Goal: Information Seeking & Learning: Compare options

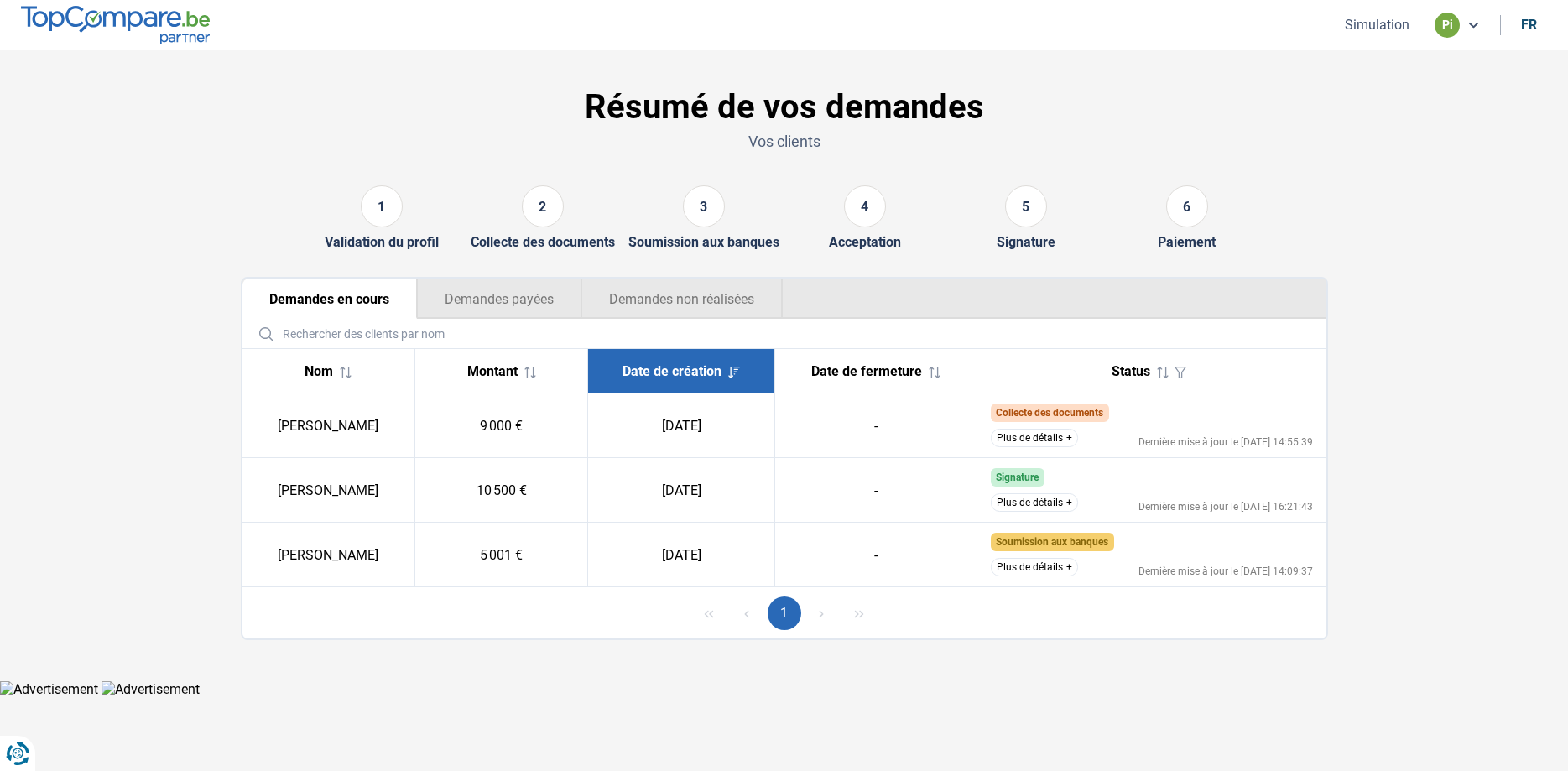
click at [1043, 437] on button "Plus de détails" at bounding box center [1034, 438] width 87 height 19
click at [1031, 571] on button "Plus de détails" at bounding box center [1034, 567] width 87 height 19
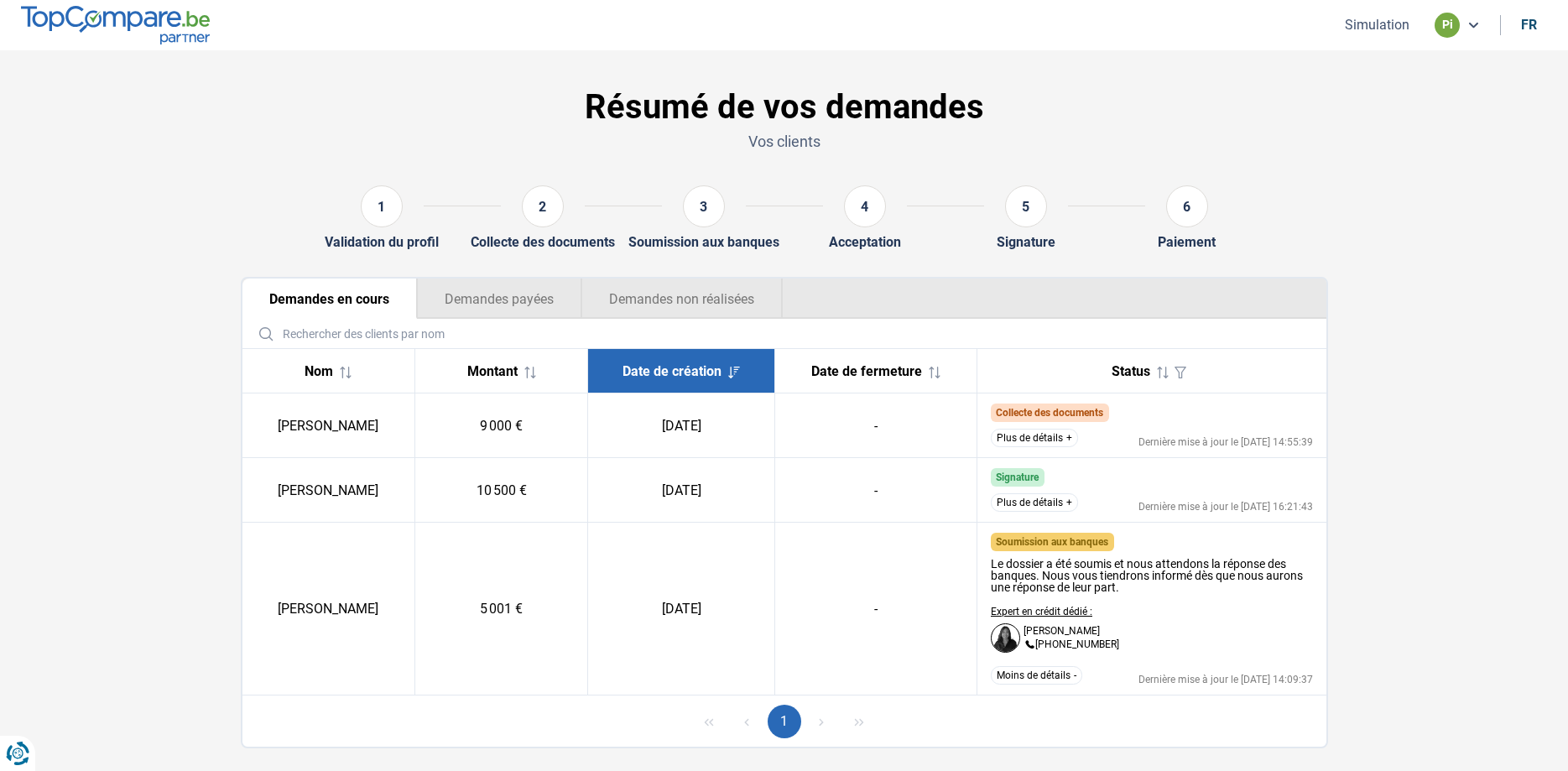
drag, startPoint x: 1020, startPoint y: 675, endPoint x: 1000, endPoint y: 598, distance: 79.6
click at [1017, 670] on button "Moins de détails" at bounding box center [1037, 675] width 92 height 19
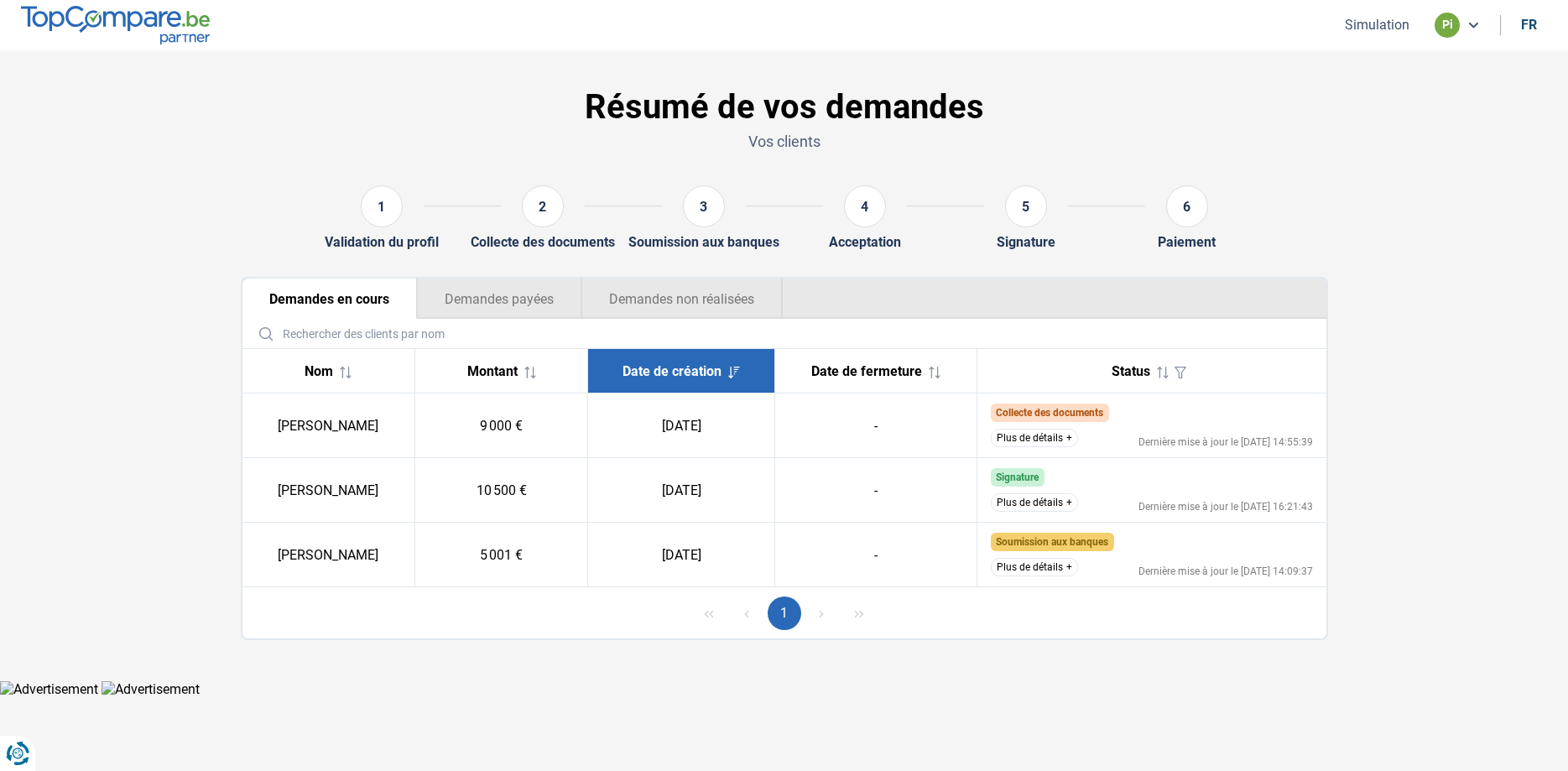
click at [1022, 502] on button "Plus de détails" at bounding box center [1034, 502] width 87 height 19
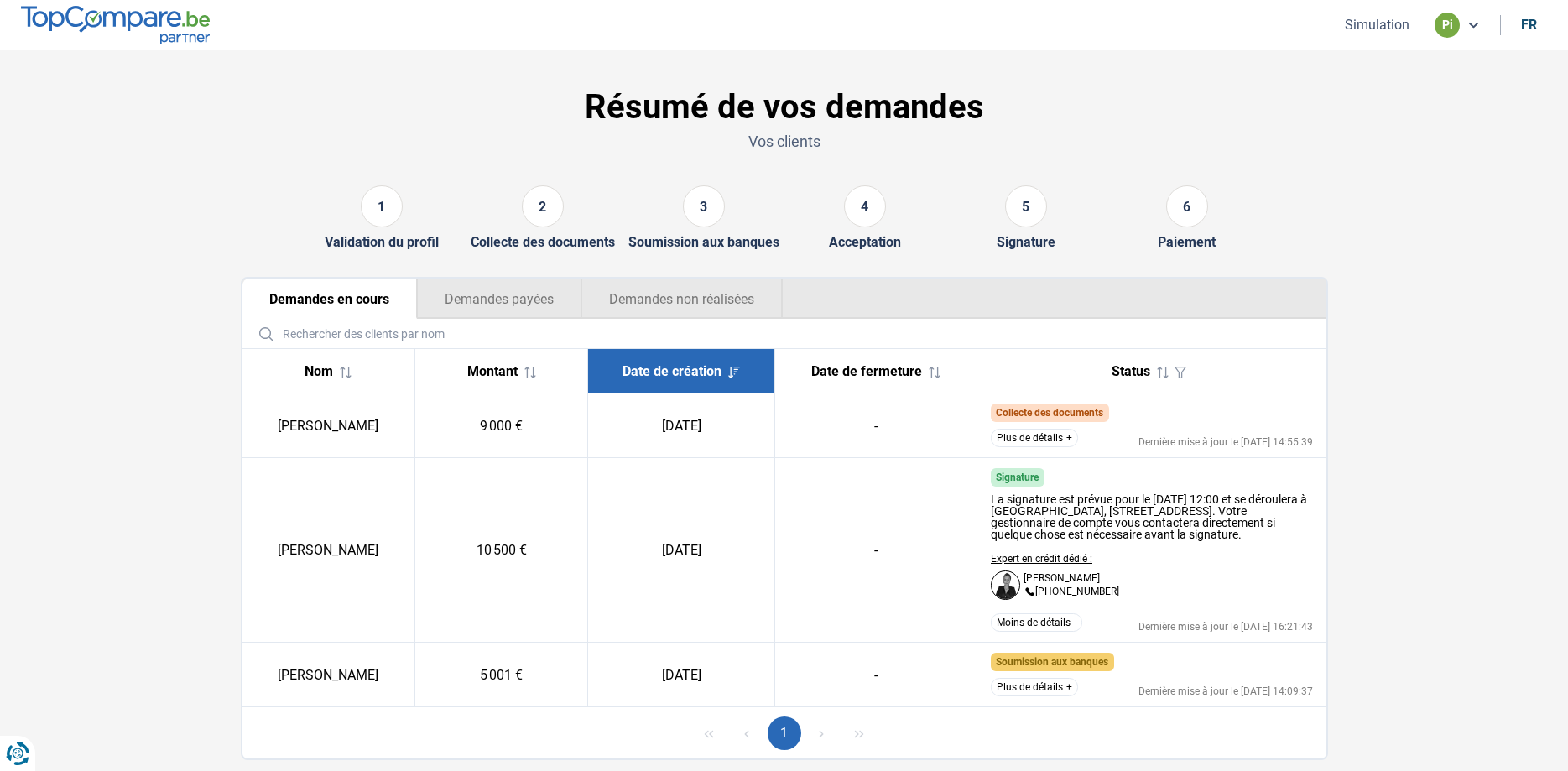
click at [1028, 439] on button "Plus de détails" at bounding box center [1034, 438] width 87 height 19
